Goal: Find contact information: Find contact information

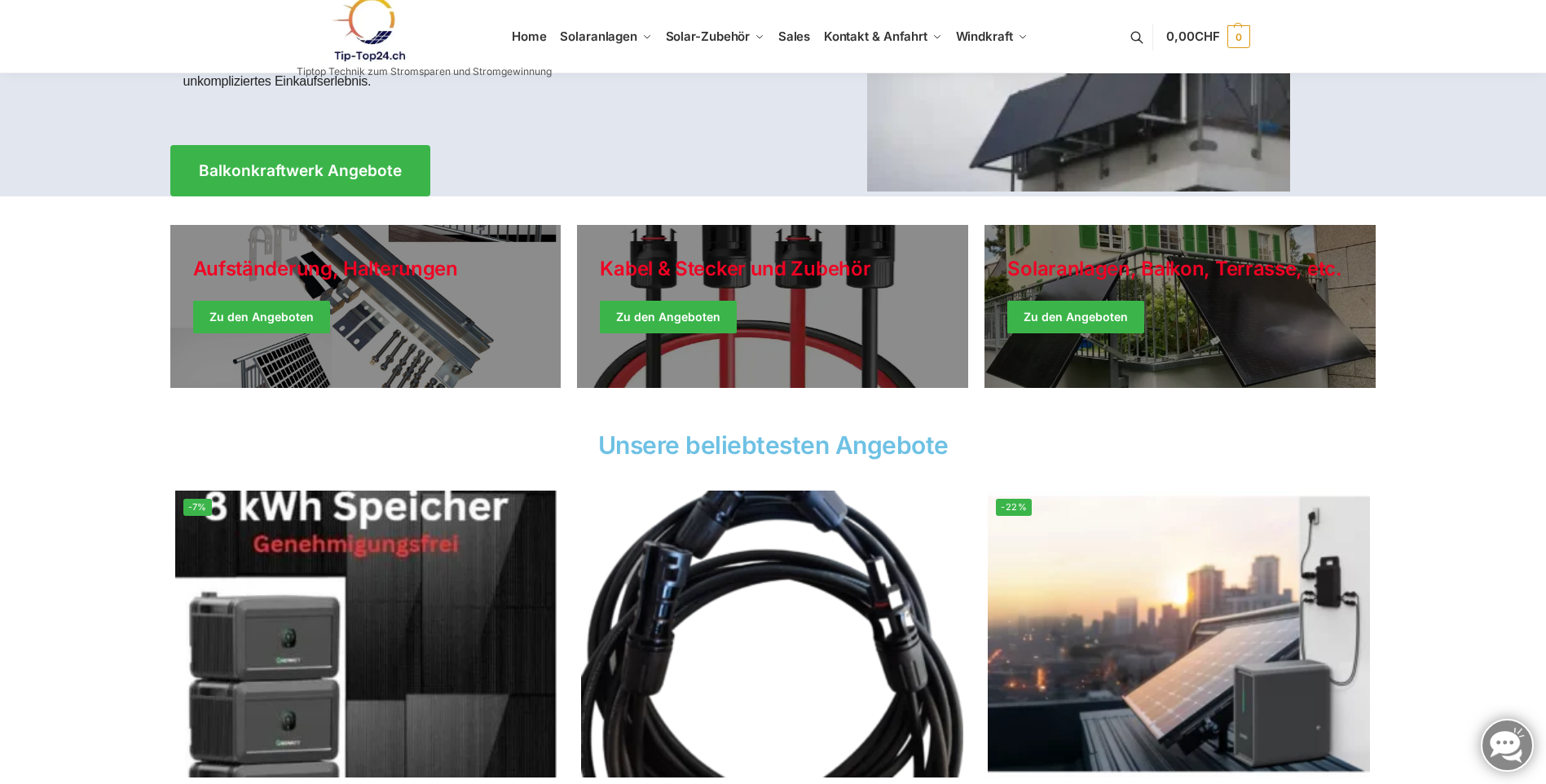
scroll to position [244, 0]
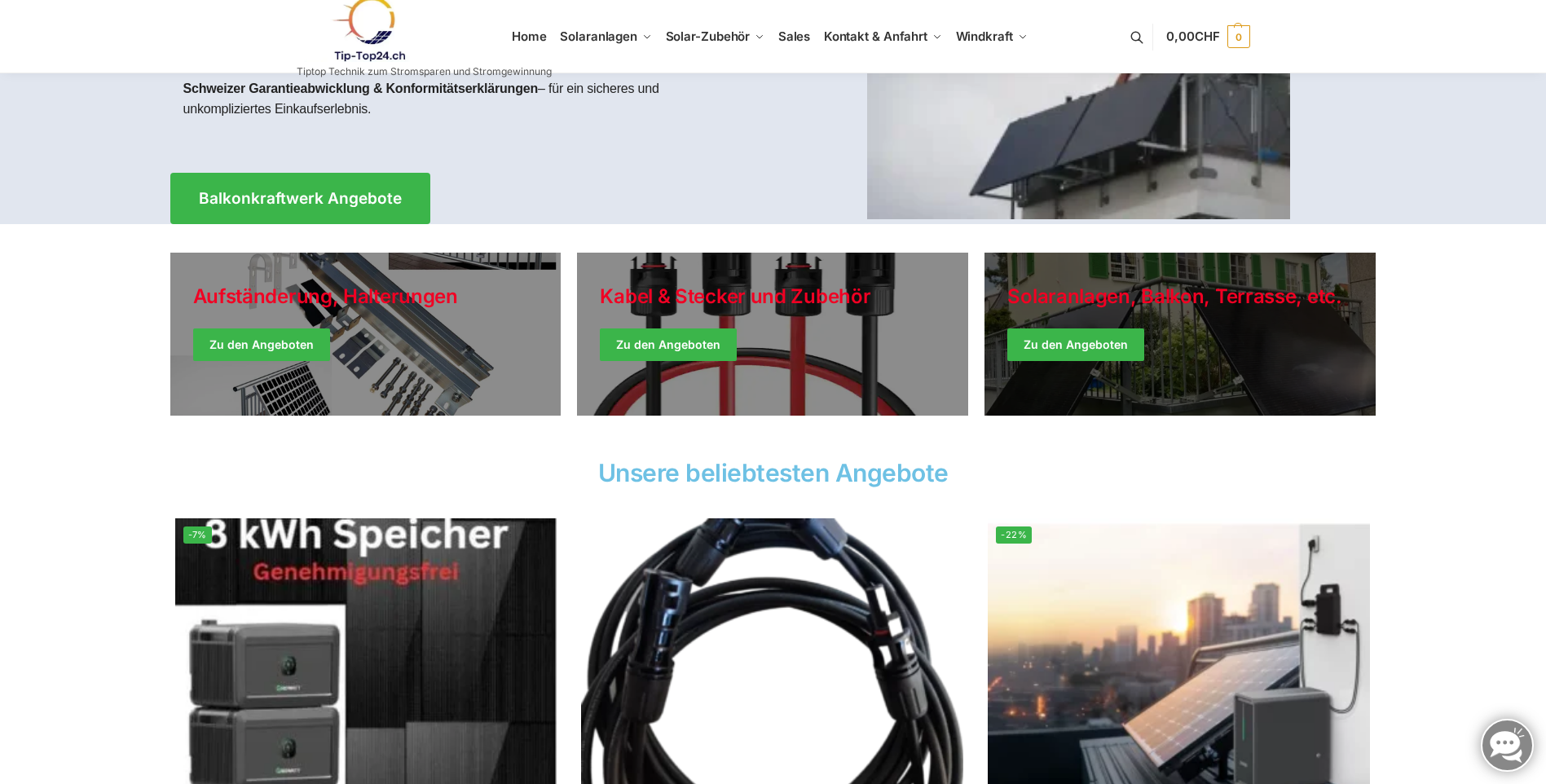
click at [1071, 352] on link "Winter Jackets" at bounding box center [1180, 334] width 391 height 163
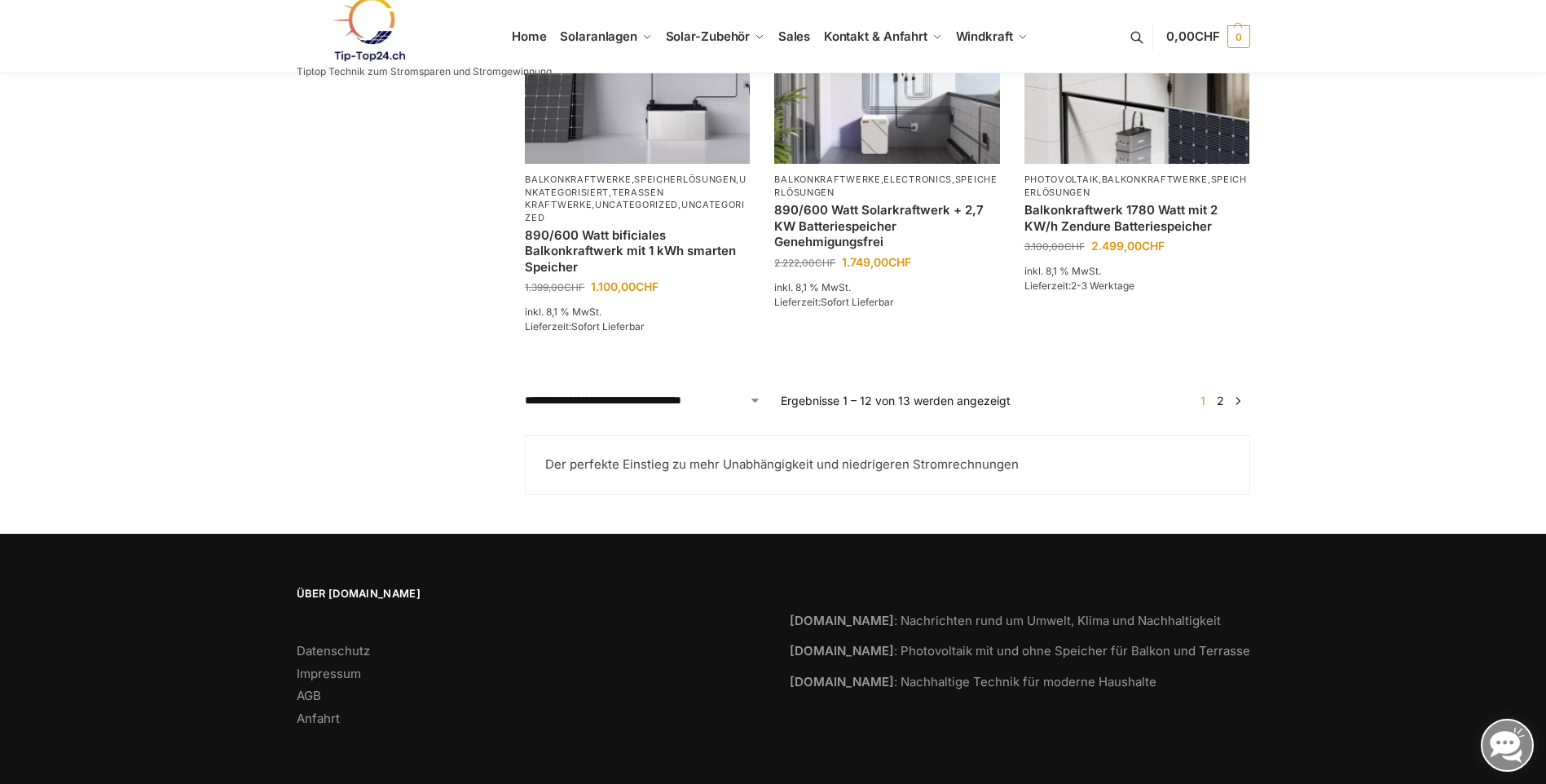
scroll to position [1476, 0]
click at [325, 723] on link "Anfahrt" at bounding box center [318, 719] width 43 height 15
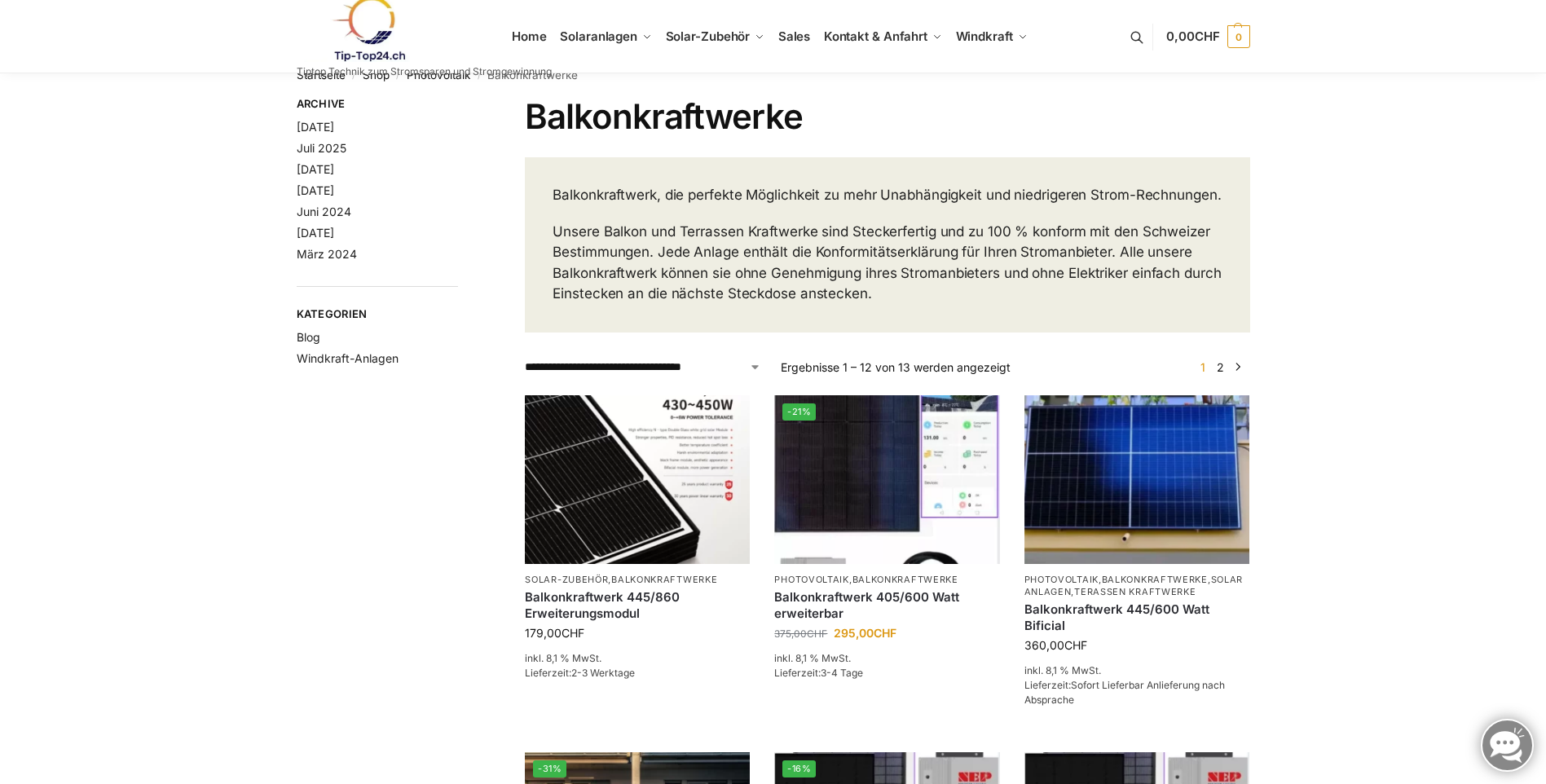
scroll to position [0, 0]
